Goal: Transaction & Acquisition: Purchase product/service

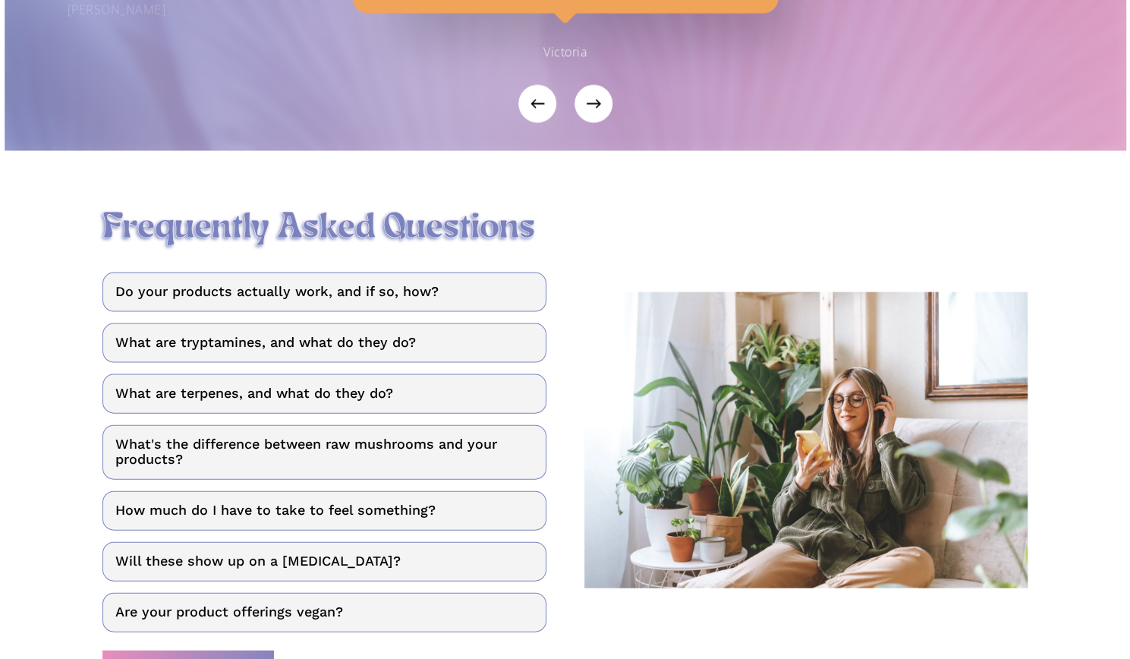
scroll to position [1742, 0]
click at [481, 292] on link "Do your products actually work, and if so, how?" at bounding box center [324, 291] width 444 height 39
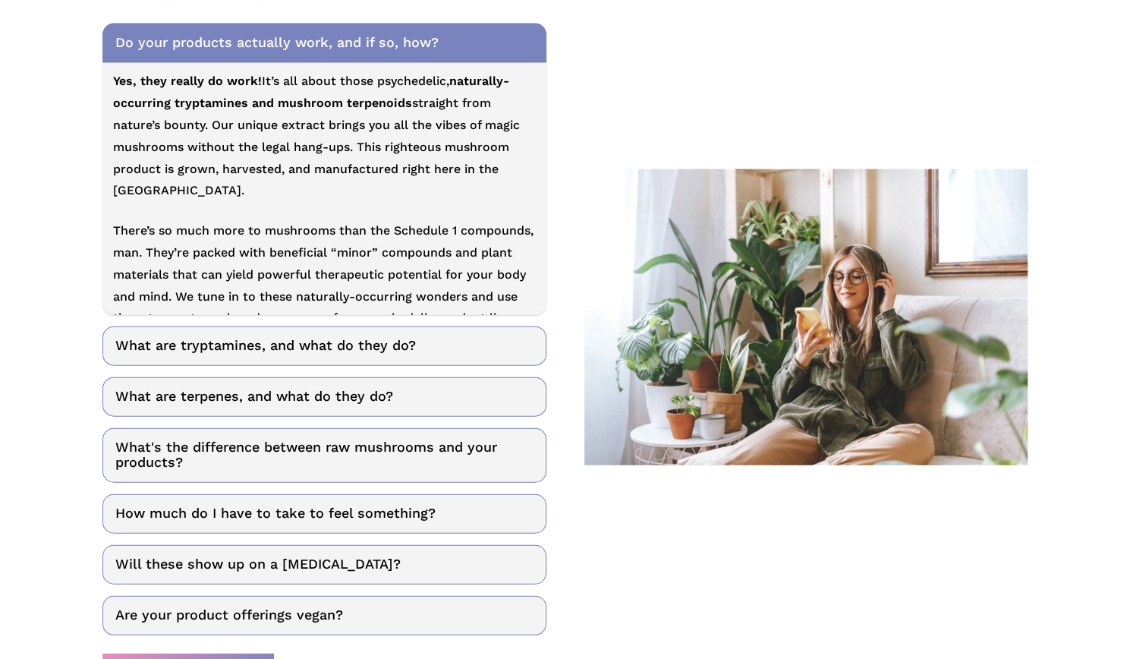
scroll to position [1992, 0]
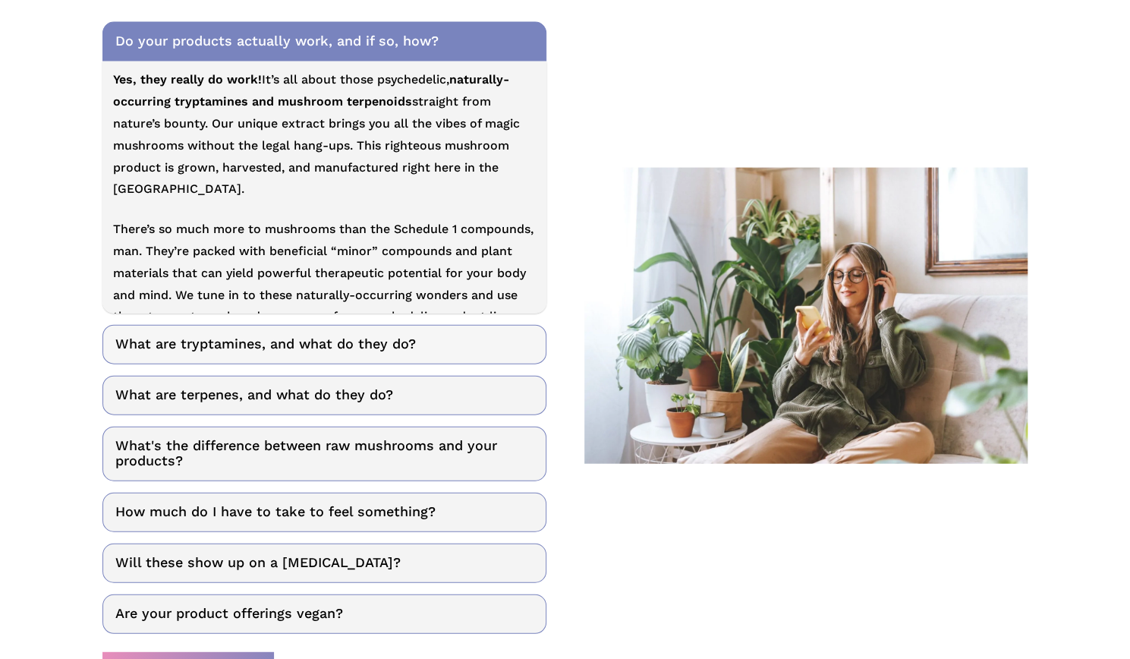
click at [387, 348] on link "What are tryptamines, and what do they do?" at bounding box center [324, 344] width 444 height 39
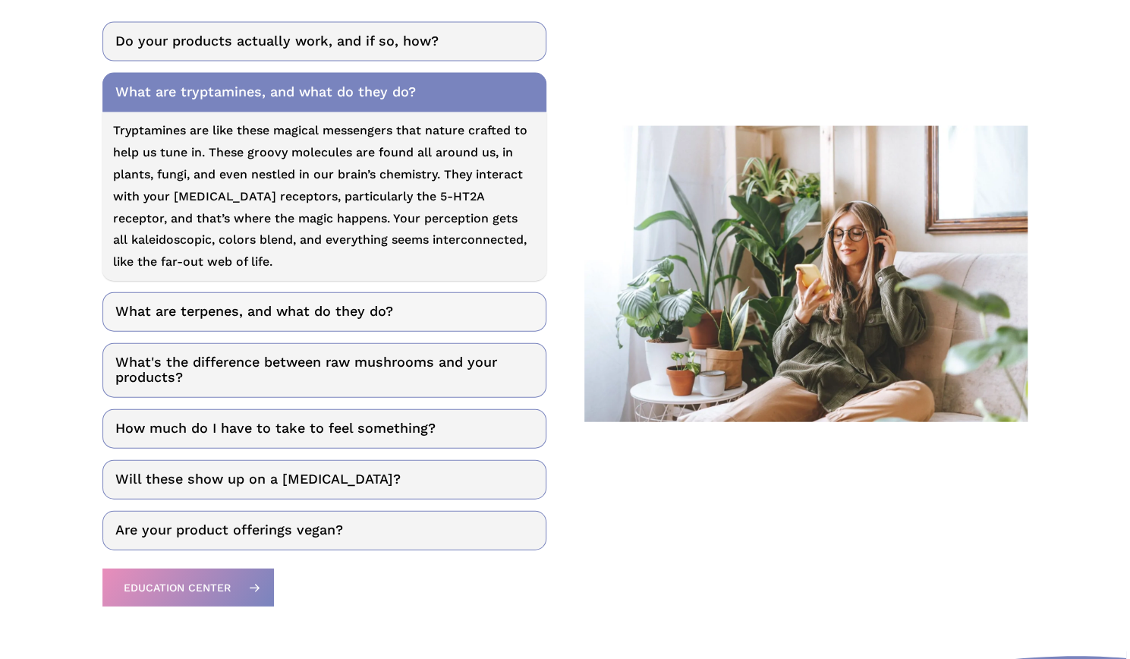
click at [402, 316] on link "What are terpenes, and what do they do?" at bounding box center [324, 311] width 444 height 39
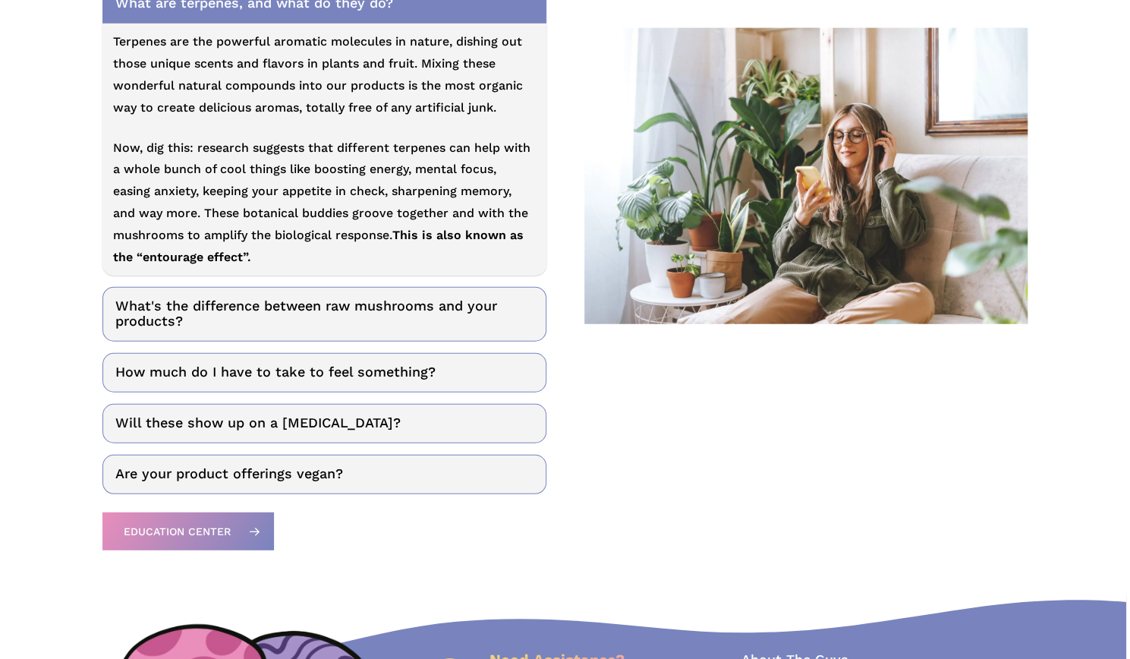
scroll to position [2138, 0]
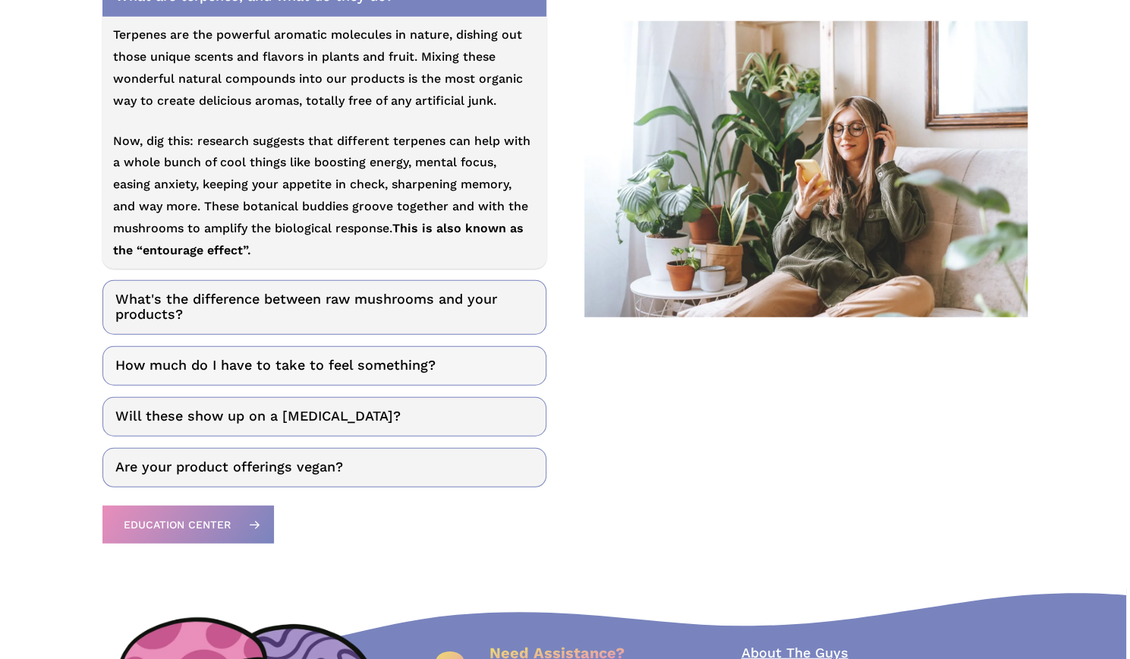
click at [367, 371] on link "How much do I have to take to feel something?" at bounding box center [324, 365] width 444 height 39
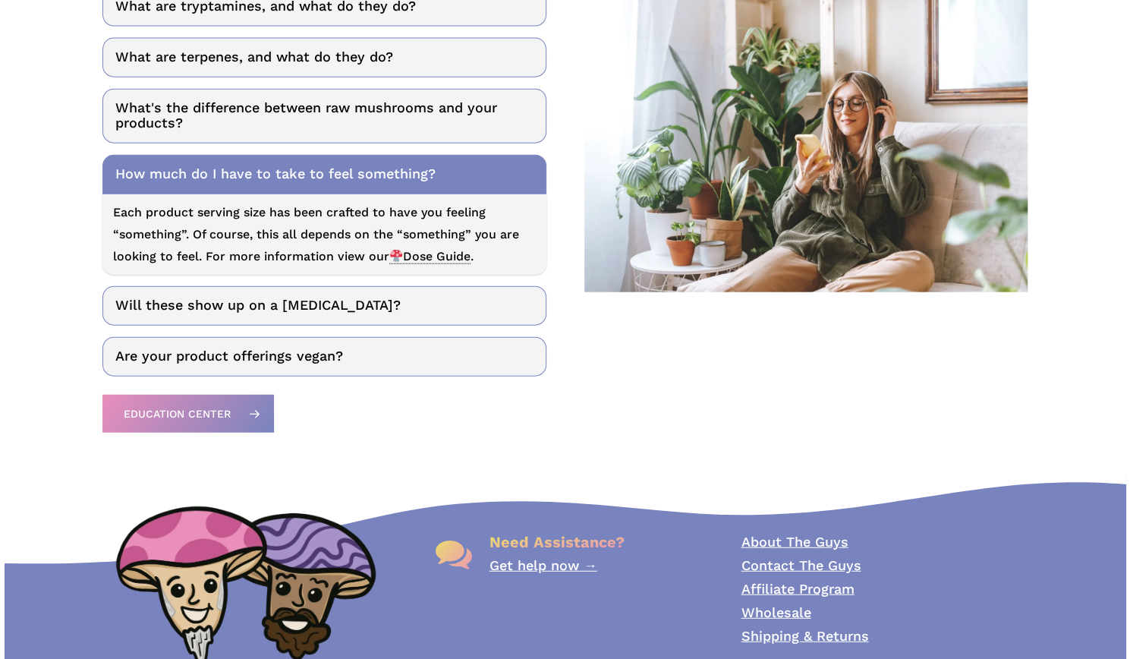
scroll to position [2064, 0]
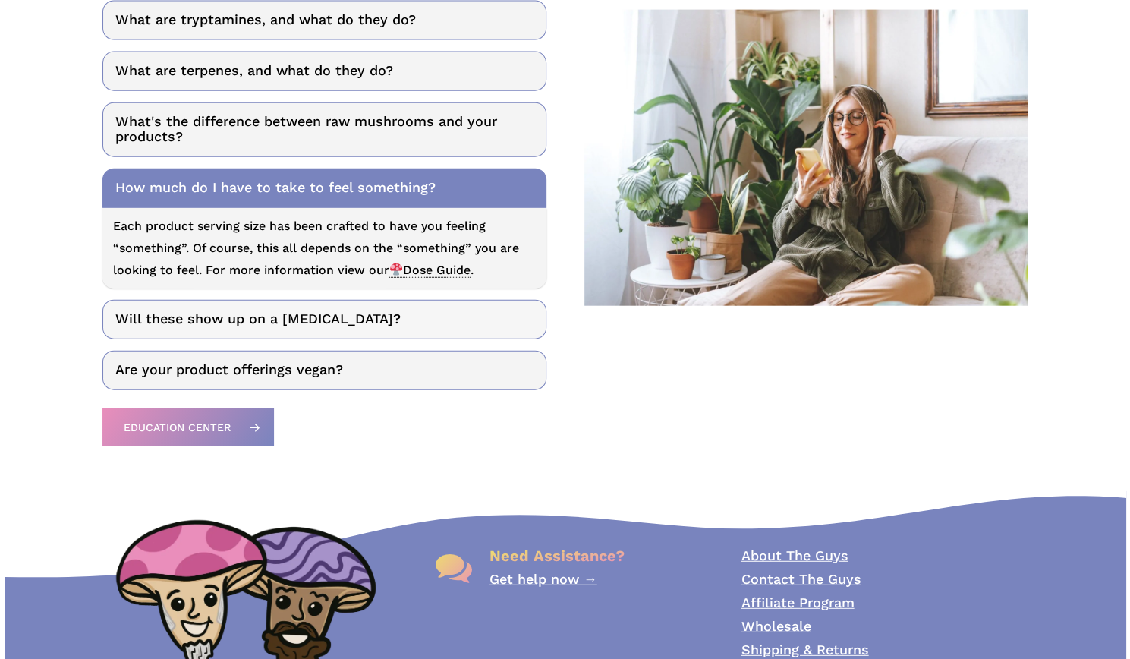
click at [343, 327] on link "Will these show up on a [MEDICAL_DATA]?" at bounding box center [324, 319] width 444 height 39
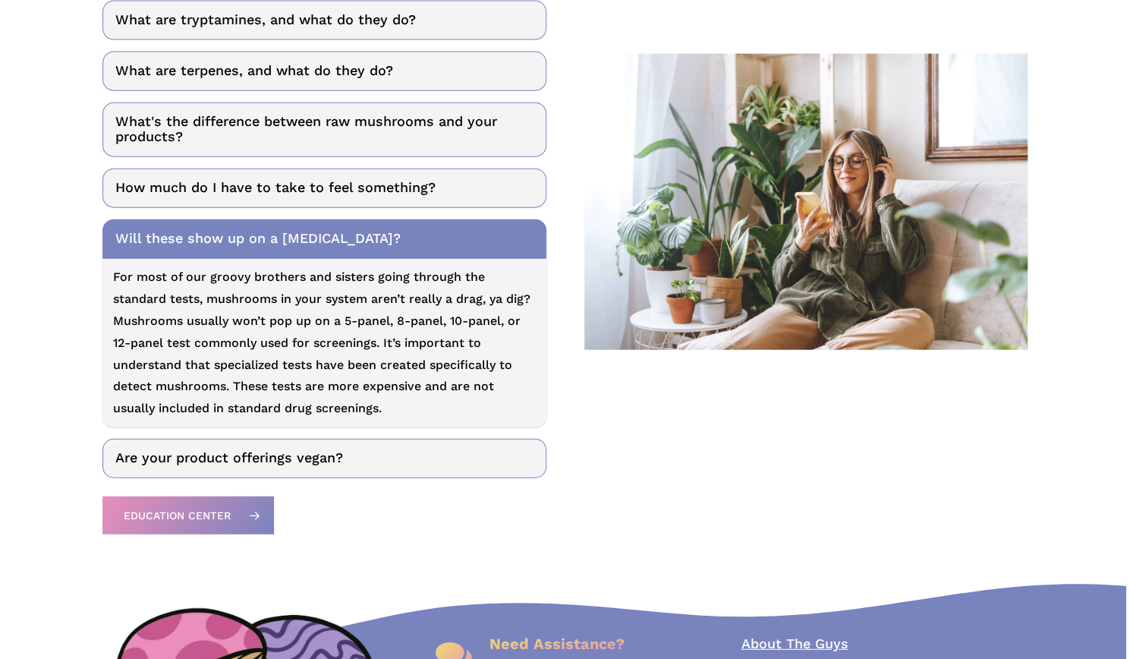
click at [363, 371] on p "For most of our groovy brothers and sisters going through the standard tests, m…" at bounding box center [324, 342] width 423 height 153
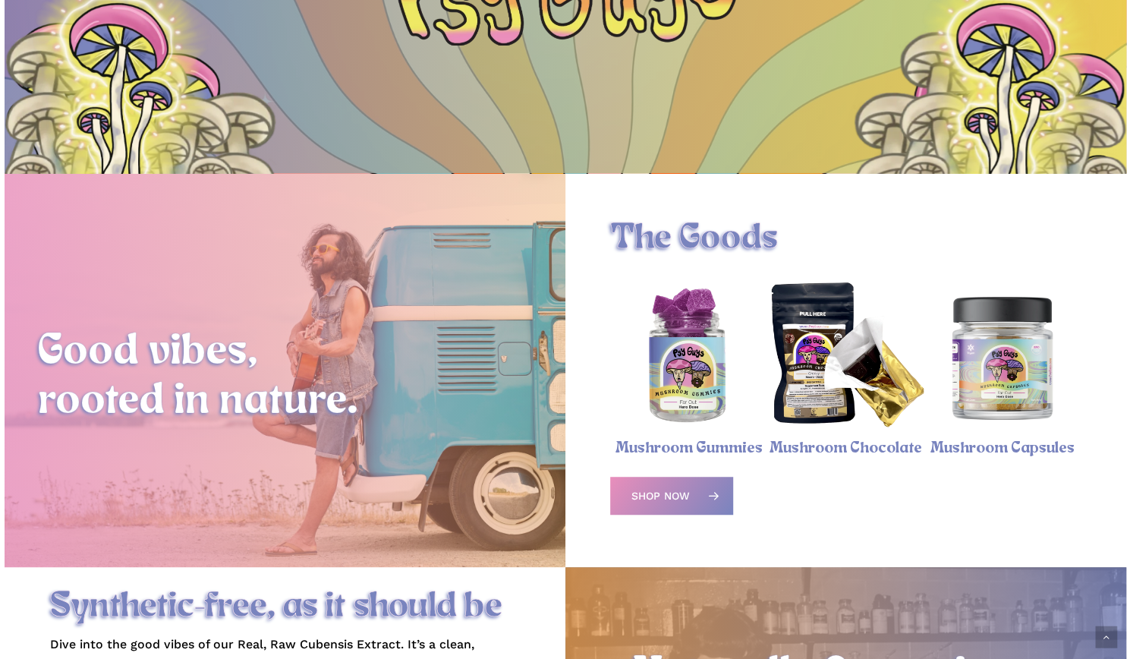
scroll to position [349, 0]
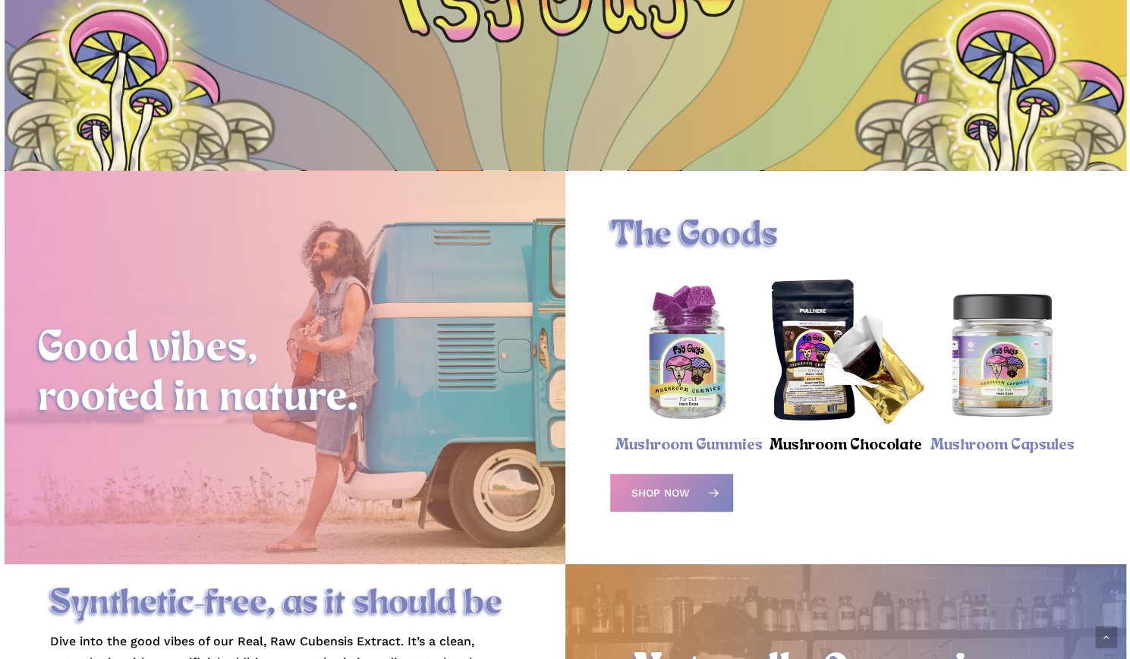
click at [826, 446] on link "Mushroom Chocolate" at bounding box center [845, 444] width 153 height 17
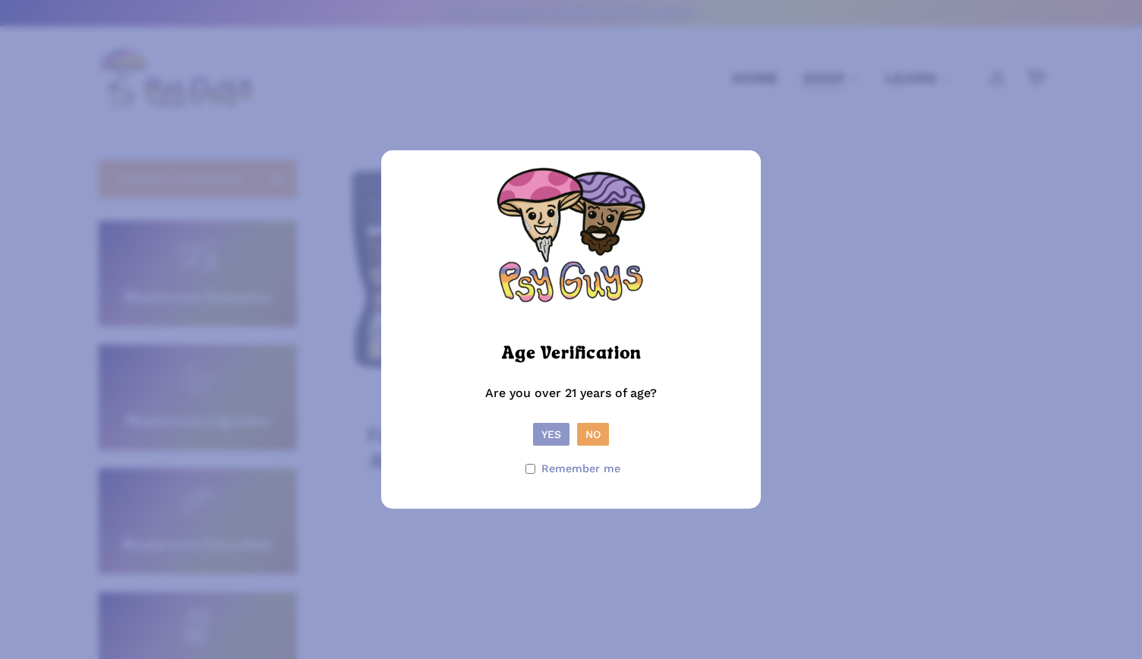
click at [542, 425] on button "Yes" at bounding box center [551, 434] width 36 height 23
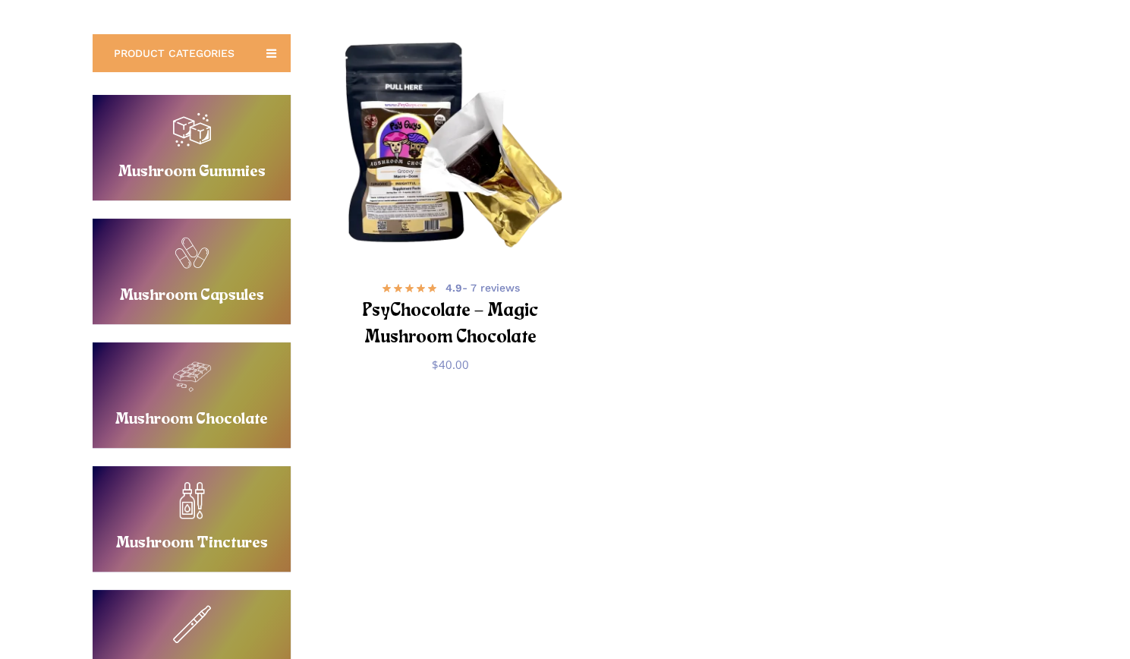
scroll to position [124, 0]
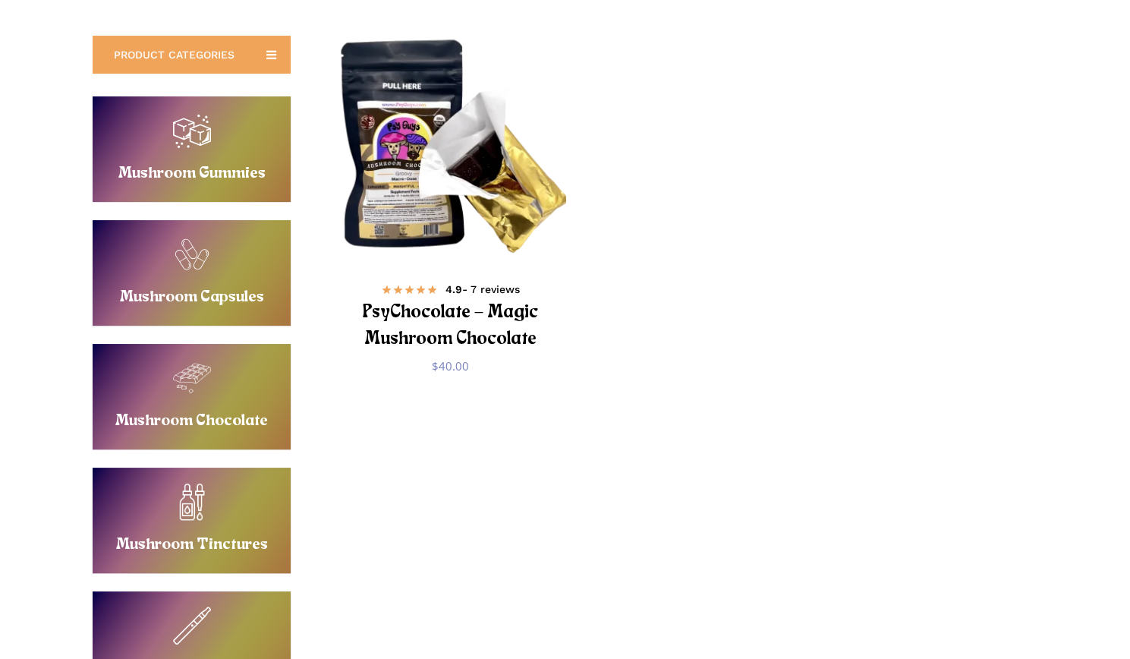
click at [440, 330] on h2 "PsyChocolate – Magic Mushroom Chocolate" at bounding box center [450, 326] width 184 height 55
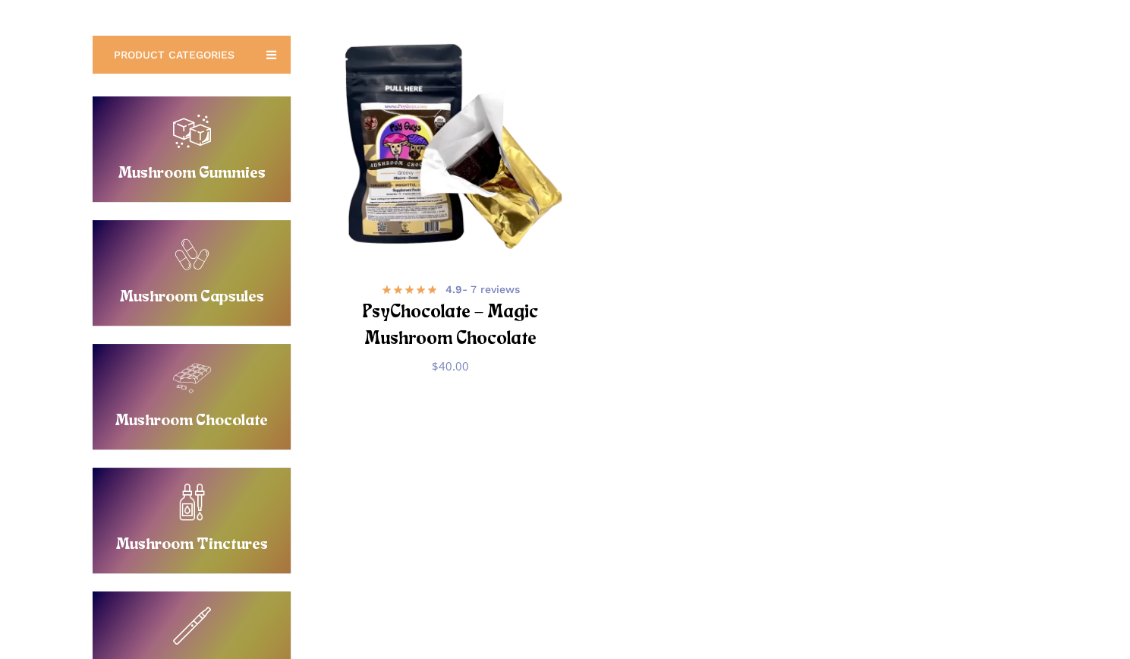
scroll to position [261, 0]
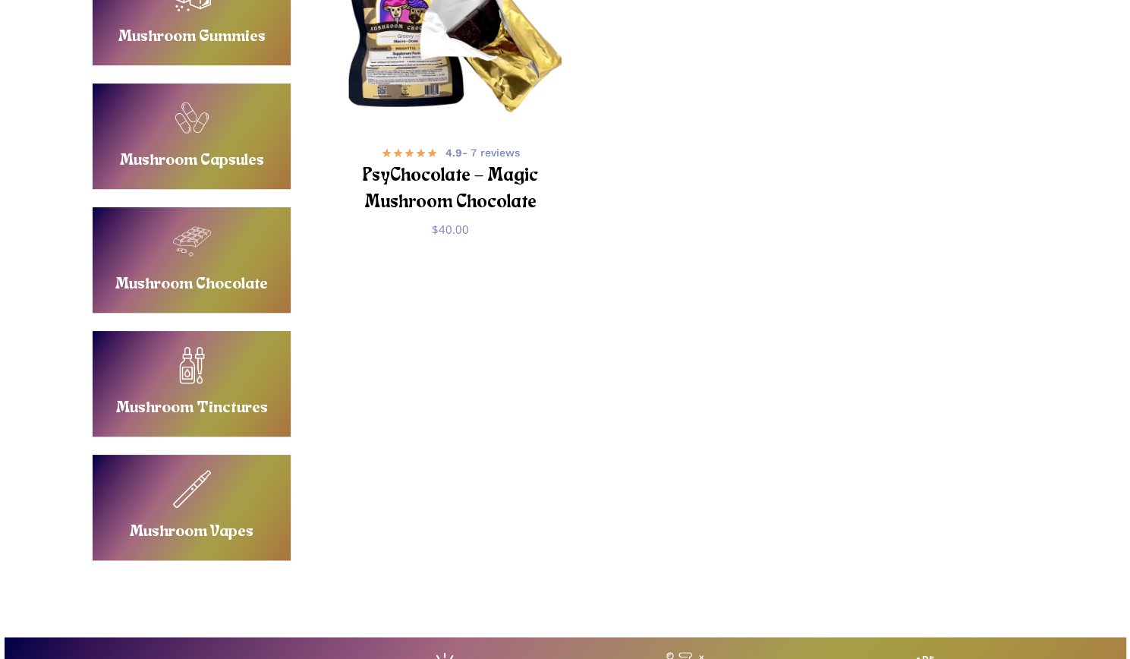
click at [206, 412] on link "Buy Mushroom Tinctures" at bounding box center [192, 384] width 198 height 106
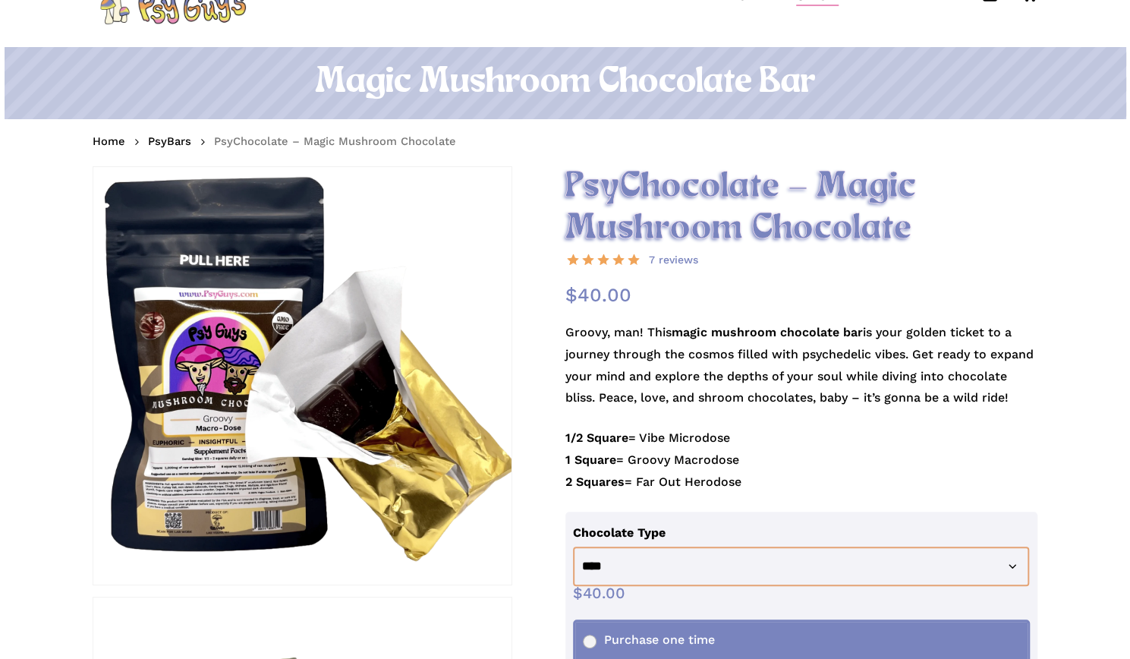
scroll to position [85, 0]
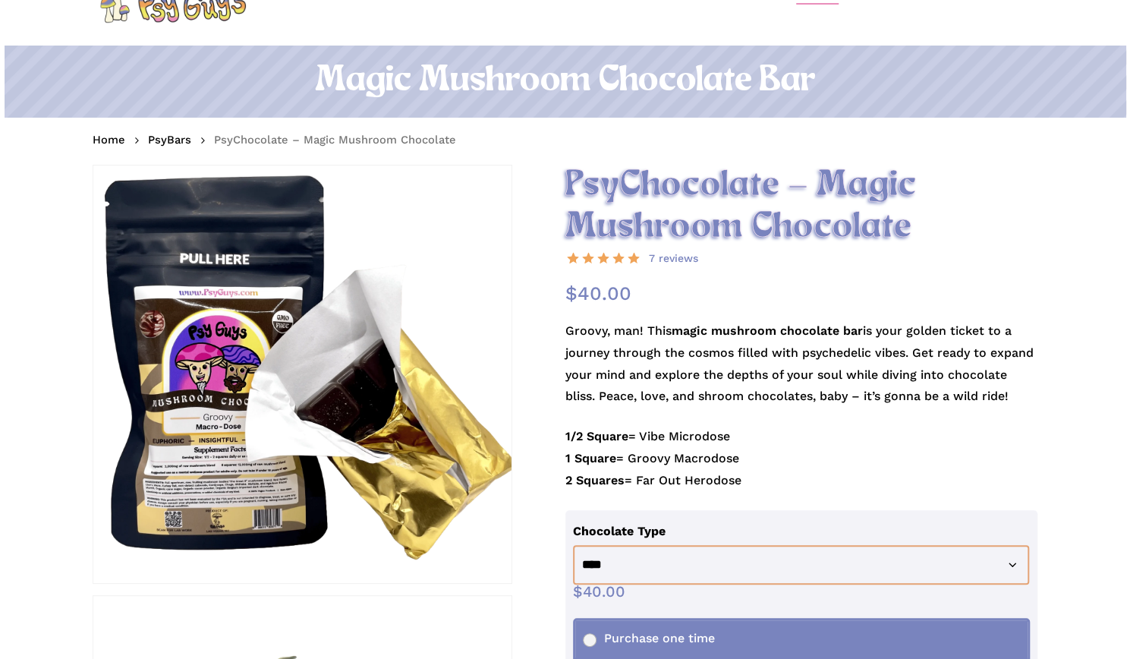
click at [824, 389] on p "Groovy, man! This magic mushroom chocolate bar is your golden ticket to a journ…" at bounding box center [801, 373] width 473 height 106
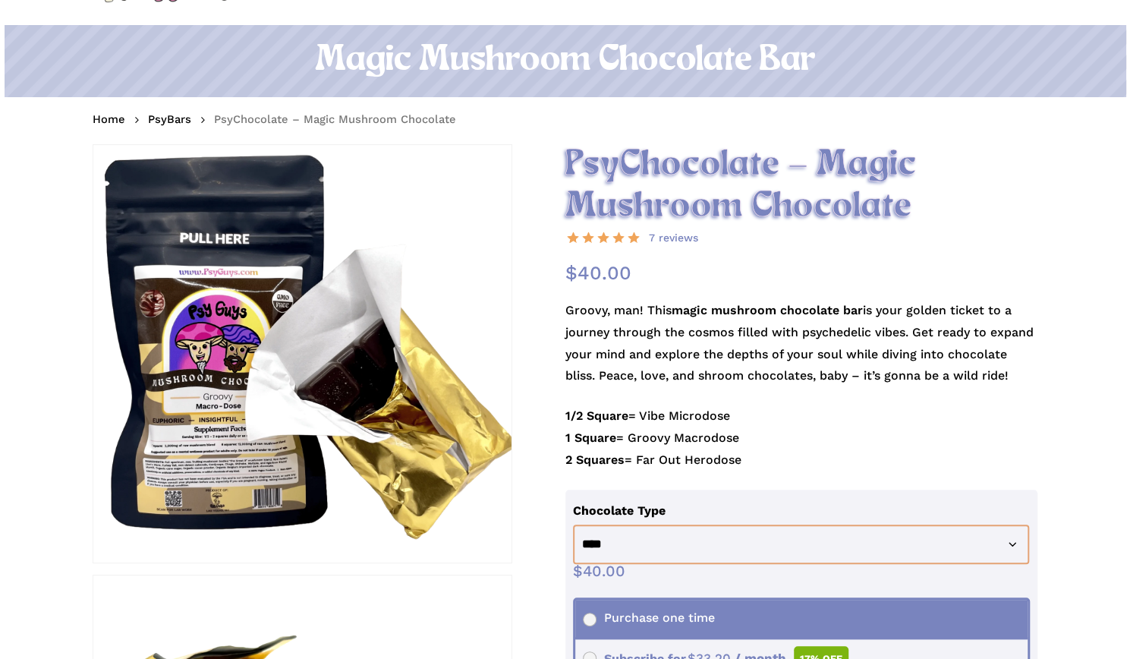
scroll to position [0, 0]
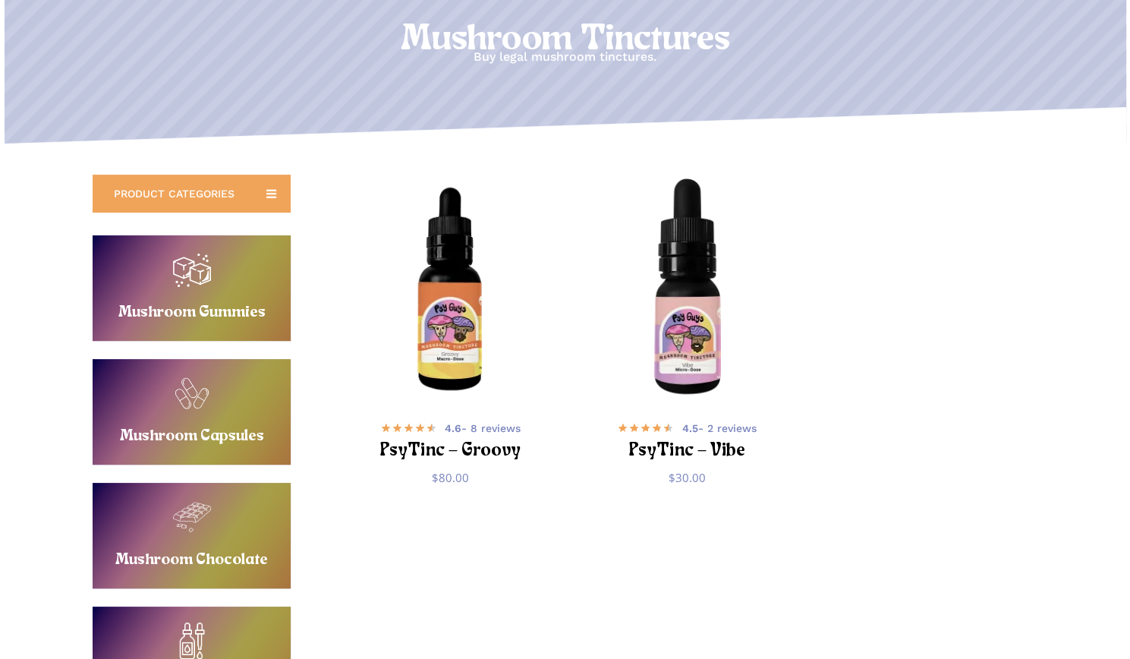
scroll to position [190, 0]
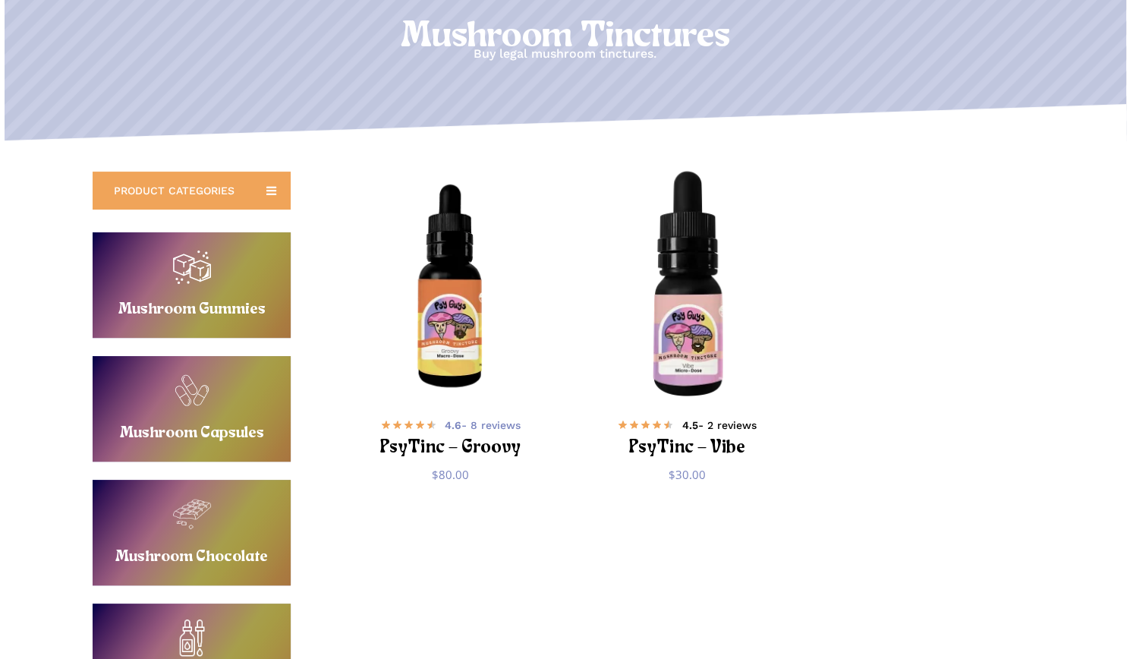
click at [662, 435] on h2 "PsyTinc – Vibe" at bounding box center [687, 448] width 184 height 28
